Goal: Task Accomplishment & Management: Manage account settings

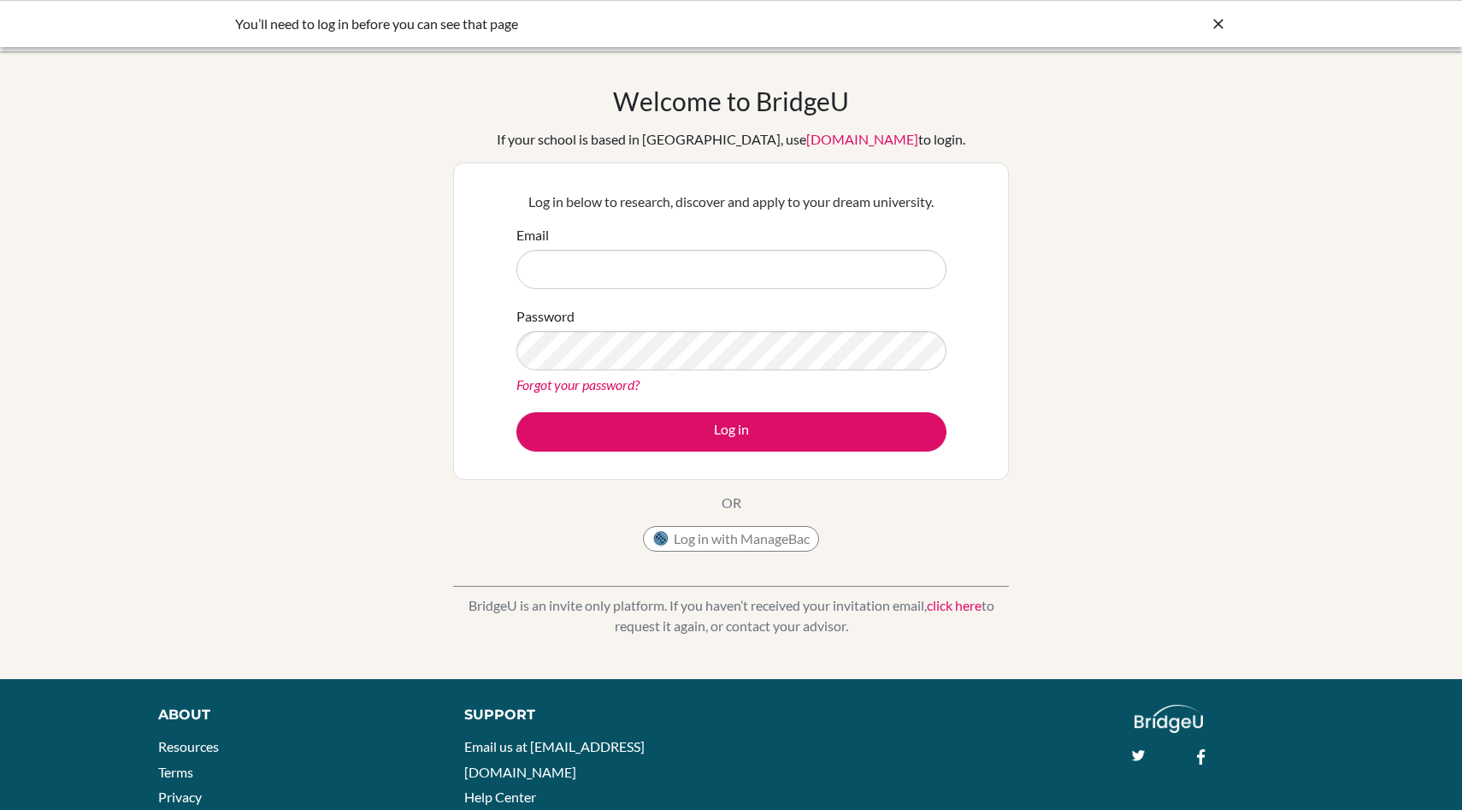
type input "[EMAIL_ADDRESS][DOMAIN_NAME]"
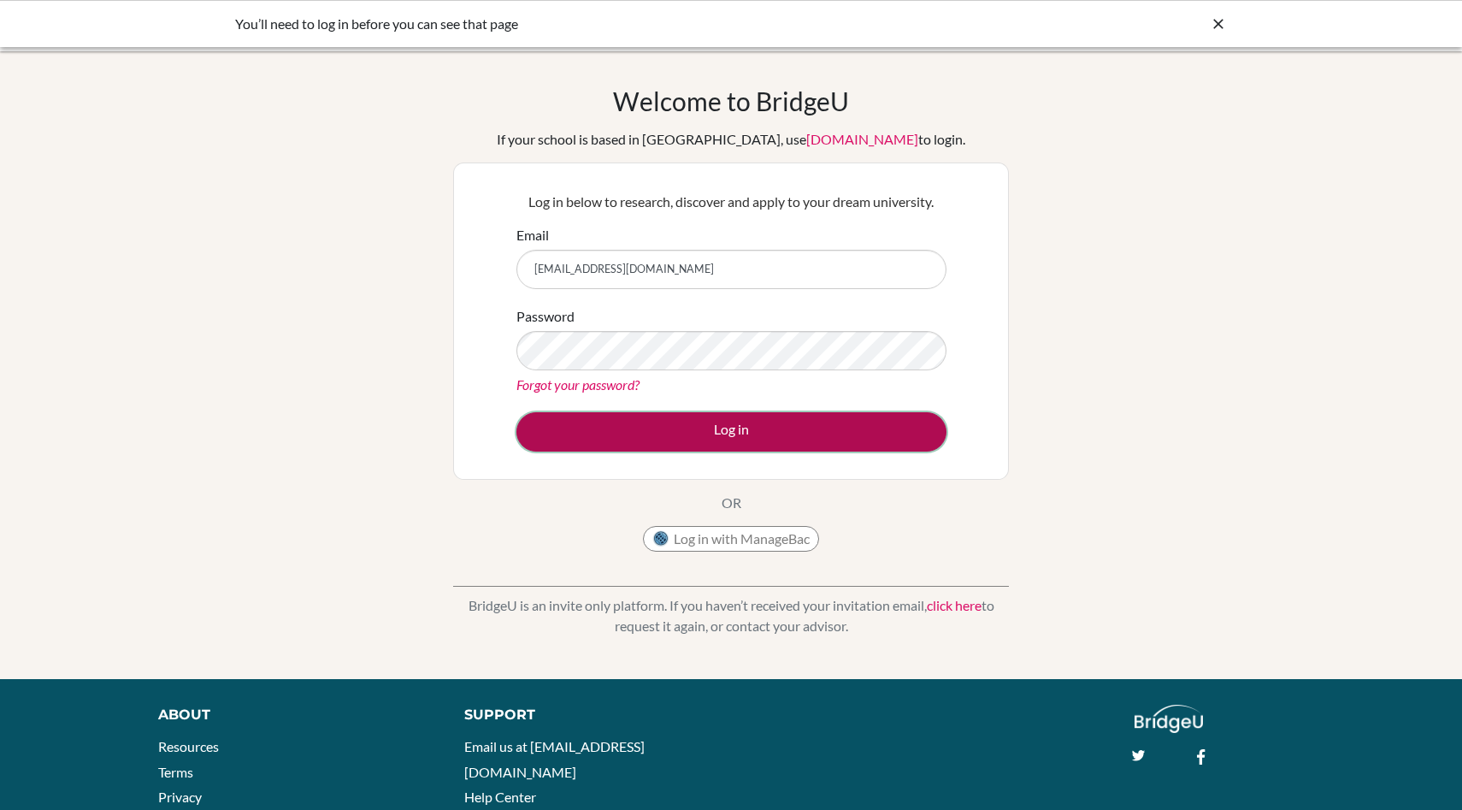
click at [722, 426] on button "Log in" at bounding box center [731, 431] width 430 height 39
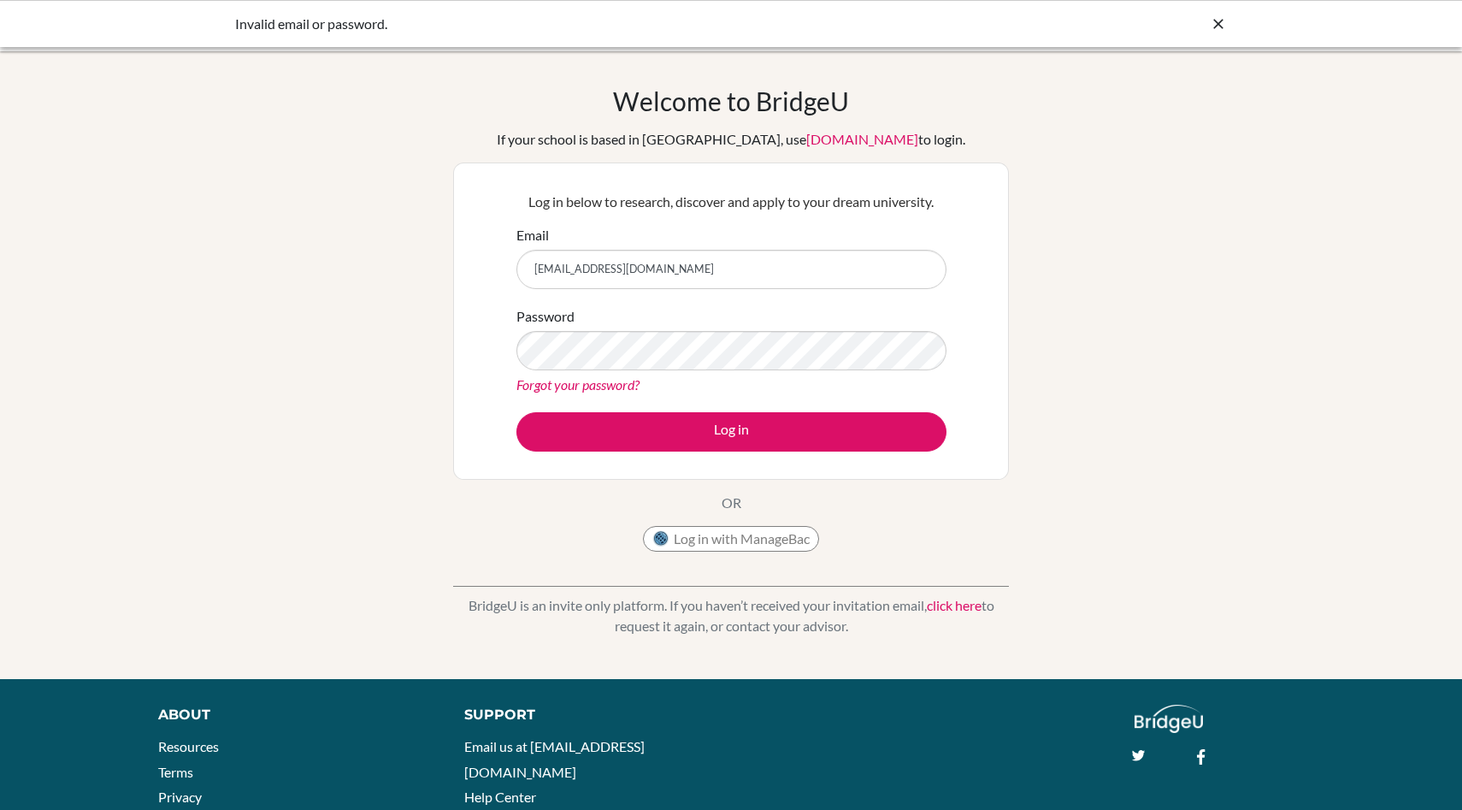
click at [613, 386] on link "Forgot your password?" at bounding box center [577, 384] width 123 height 16
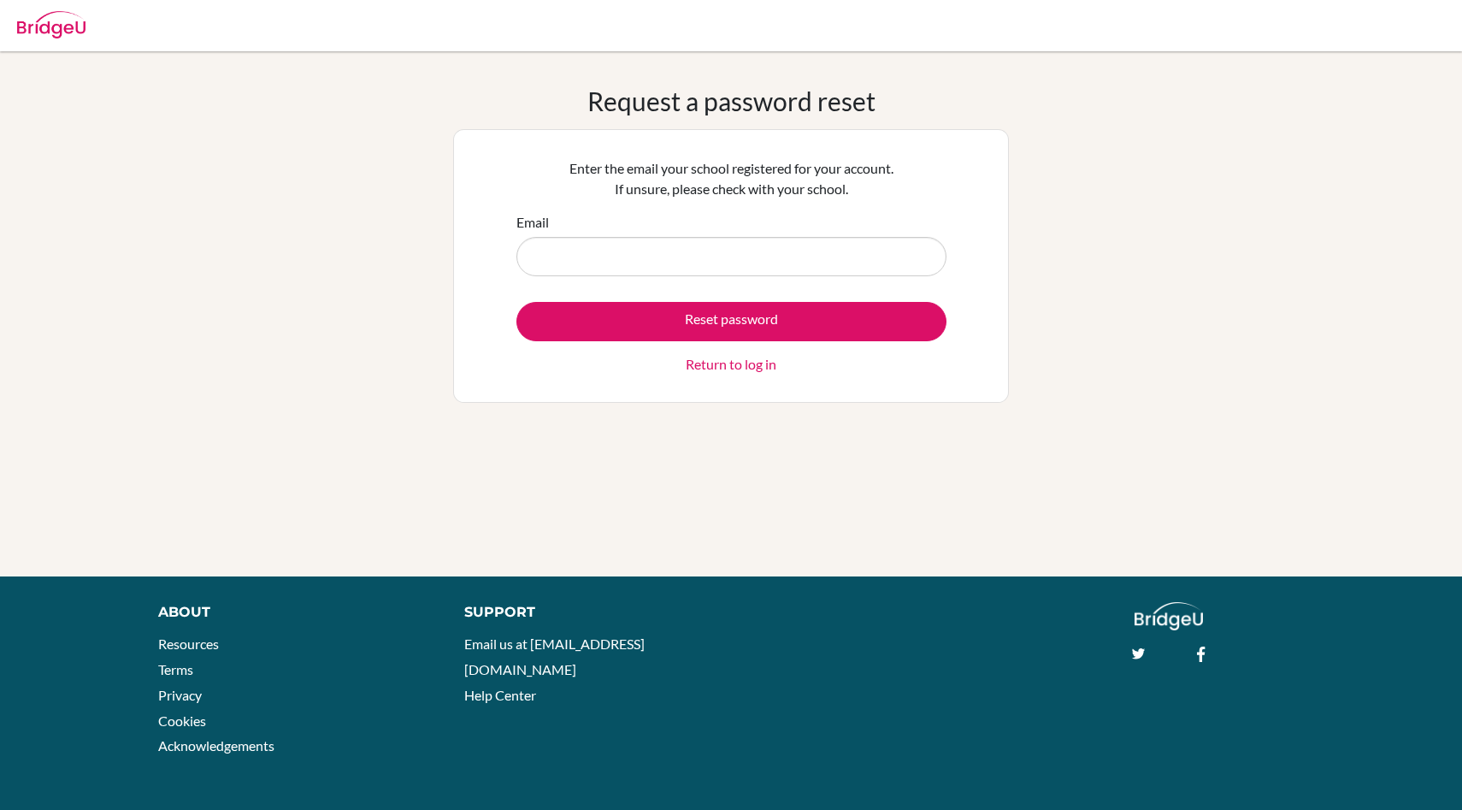
click at [598, 252] on input "Email" at bounding box center [731, 256] width 430 height 39
type input "[EMAIL_ADDRESS][DOMAIN_NAME]"
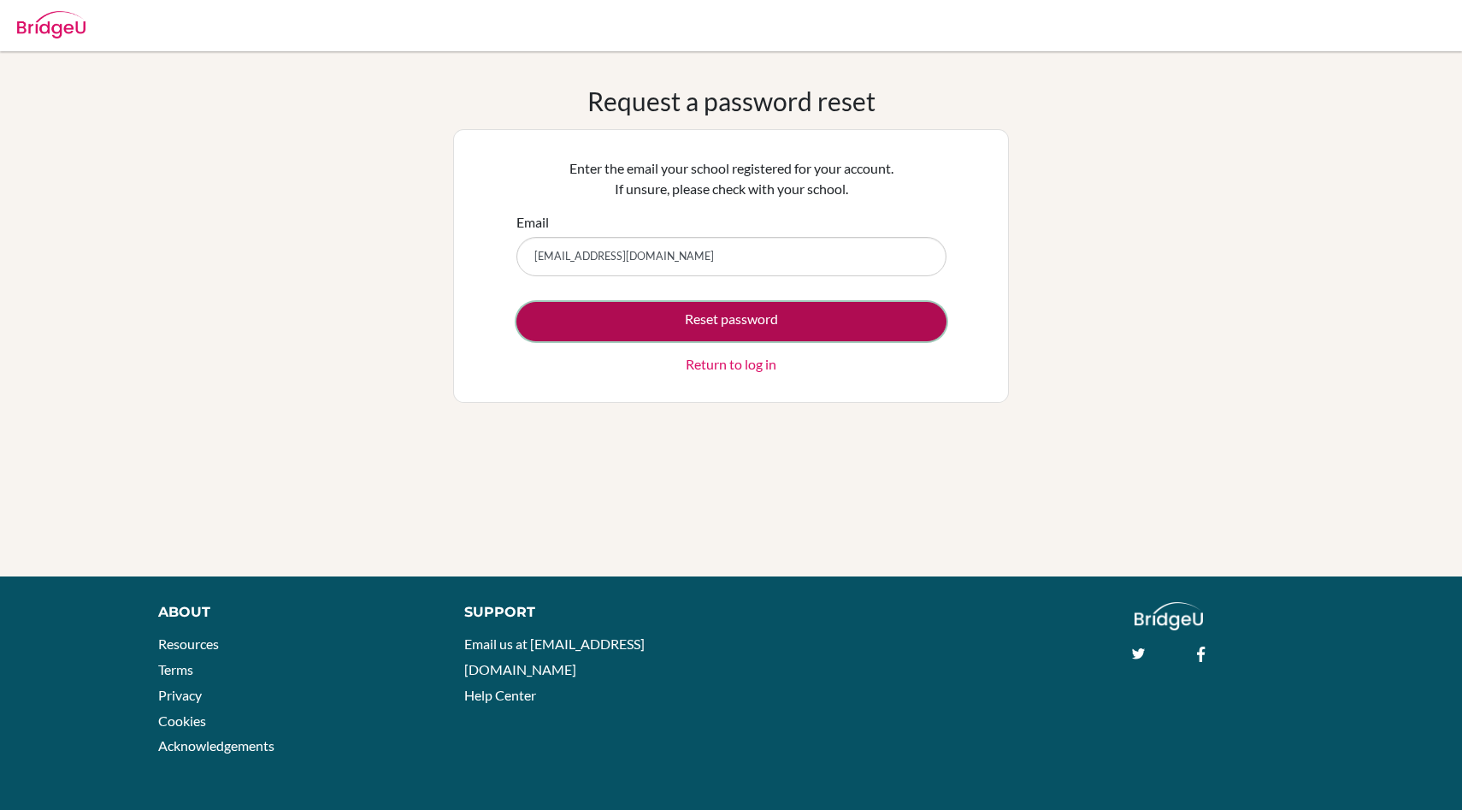
click at [675, 315] on button "Reset password" at bounding box center [731, 321] width 430 height 39
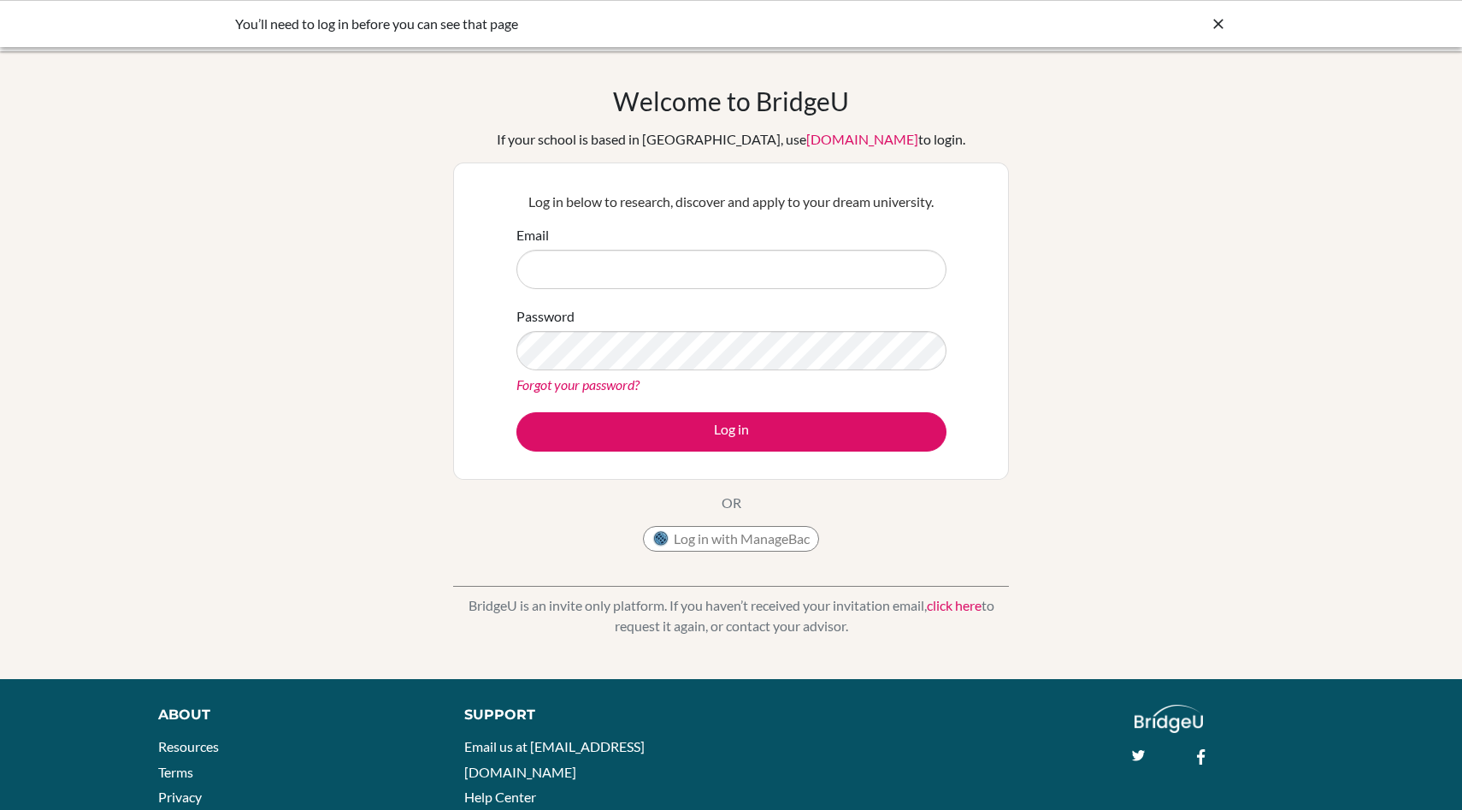
click at [551, 388] on link "Forgot your password?" at bounding box center [577, 384] width 123 height 16
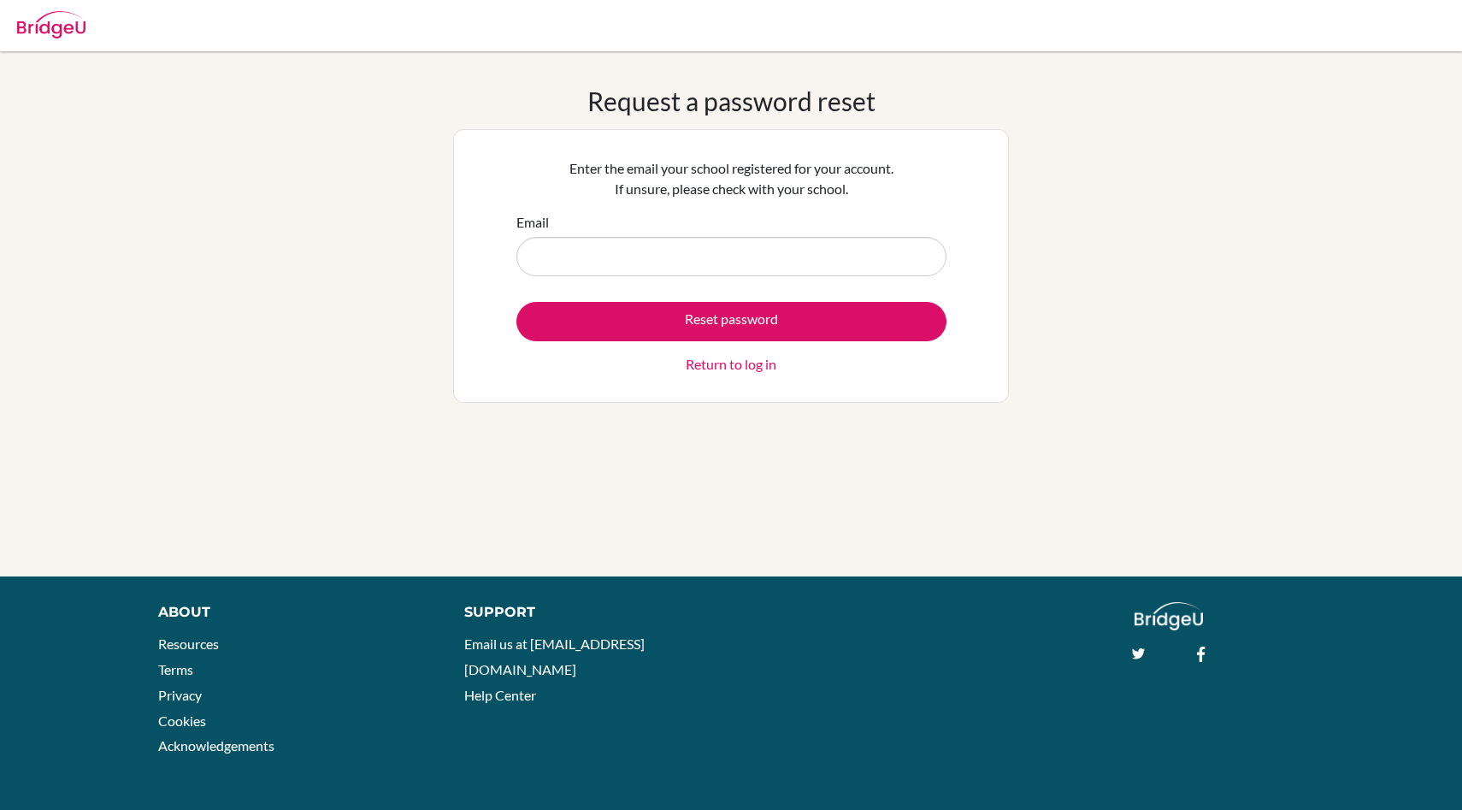
click at [568, 257] on input "Email" at bounding box center [731, 256] width 430 height 39
type input "ltanji@cas.ac.In"
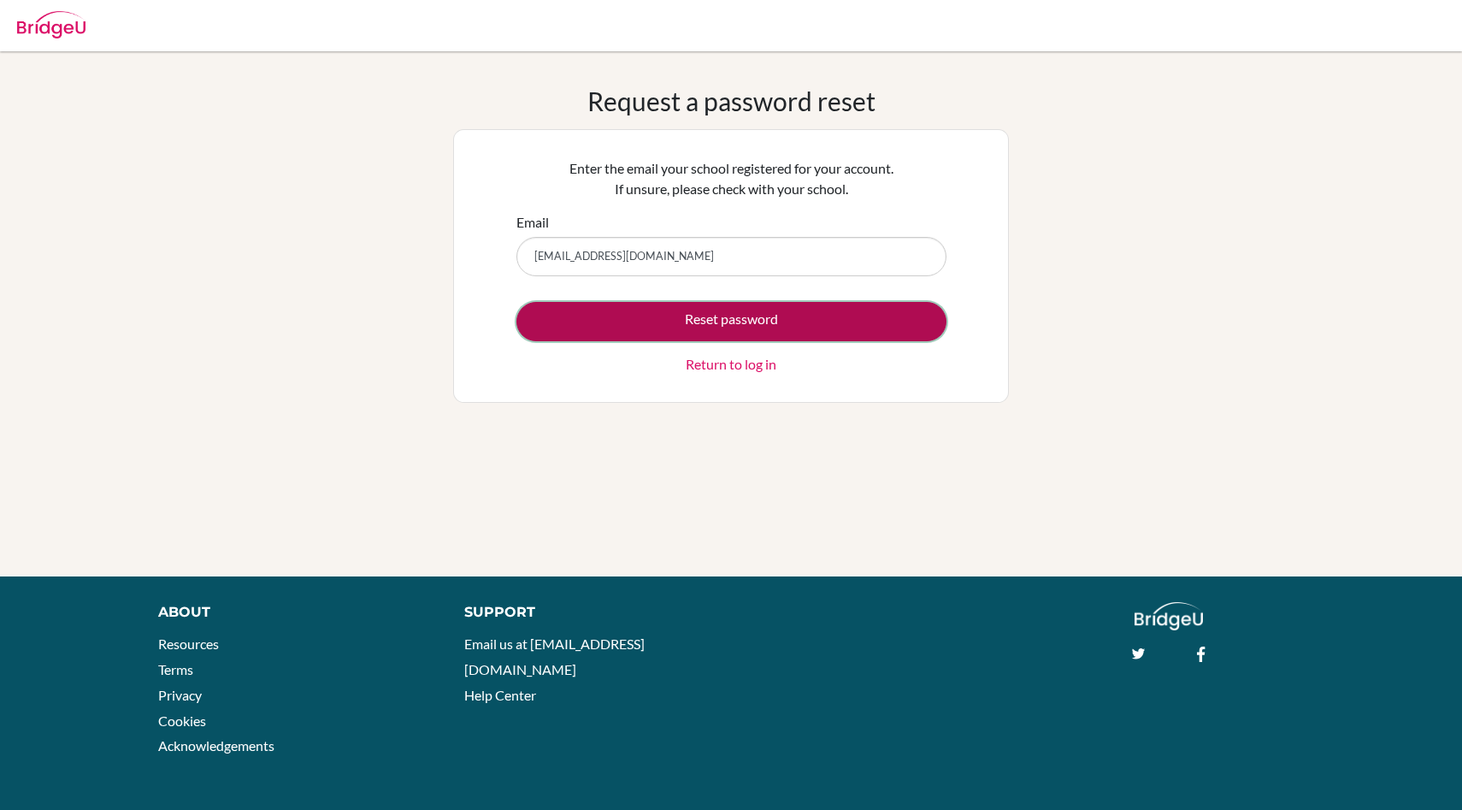
click at [643, 320] on button "Reset password" at bounding box center [731, 321] width 430 height 39
